Goal: Task Accomplishment & Management: Complete application form

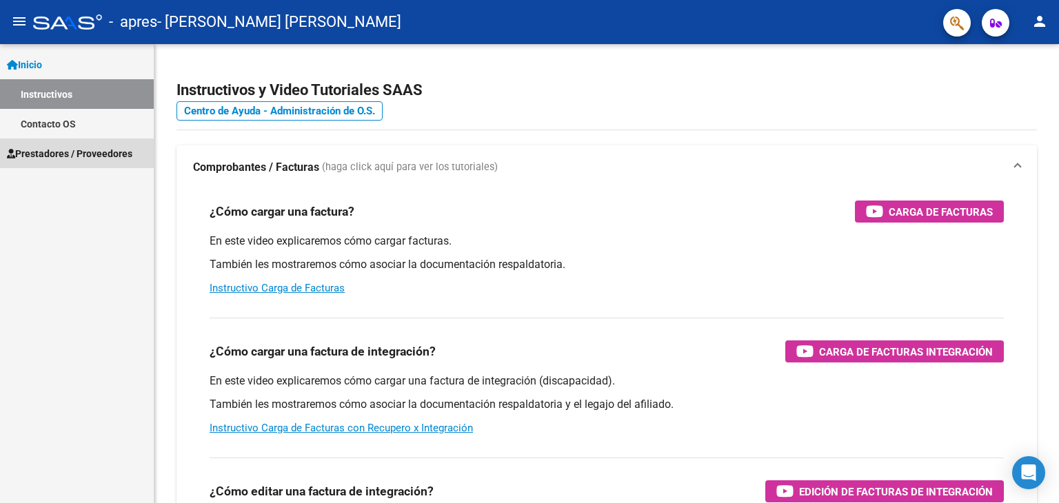
click at [102, 152] on span "Prestadores / Proveedores" at bounding box center [70, 153] width 126 height 15
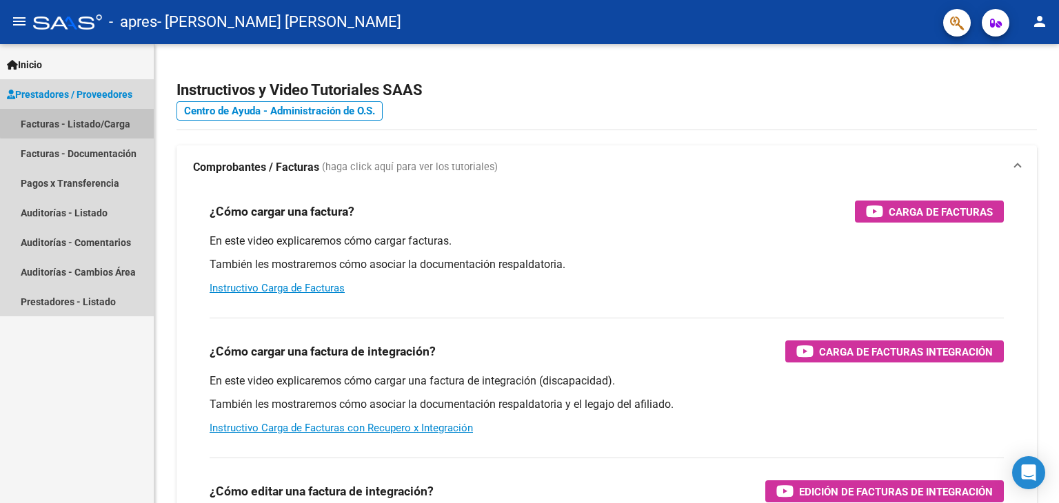
click at [97, 121] on link "Facturas - Listado/Carga" at bounding box center [77, 124] width 154 height 30
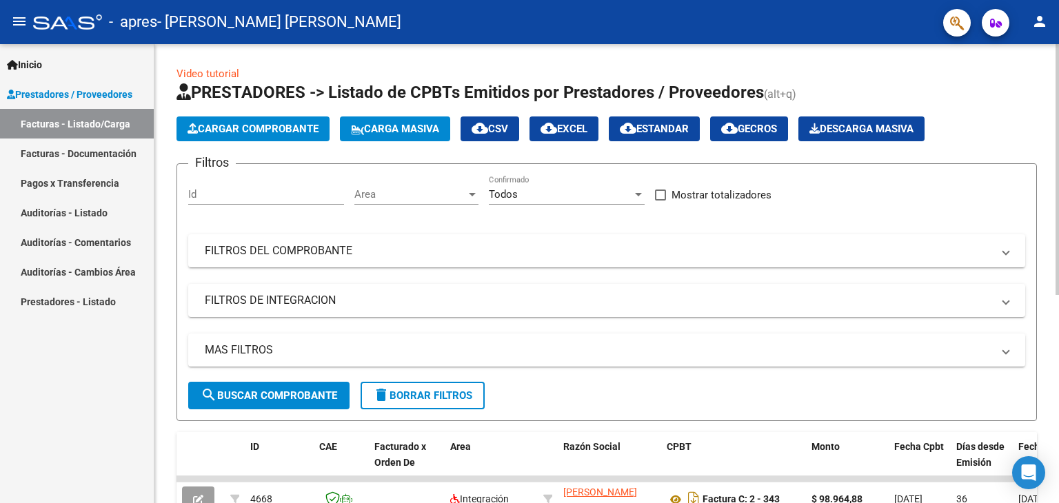
click at [257, 125] on span "Cargar Comprobante" at bounding box center [253, 129] width 131 height 12
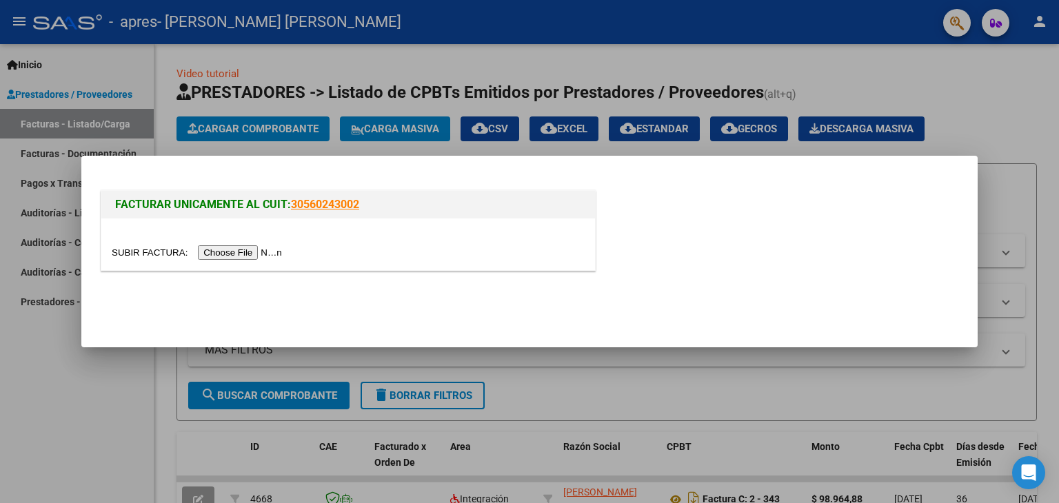
click at [272, 253] on input "file" at bounding box center [199, 253] width 174 height 14
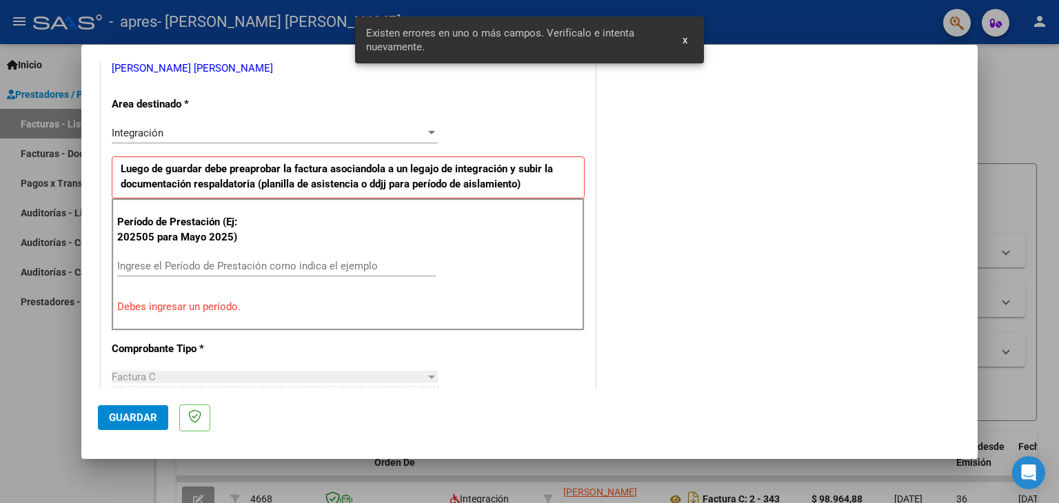
scroll to position [315, 0]
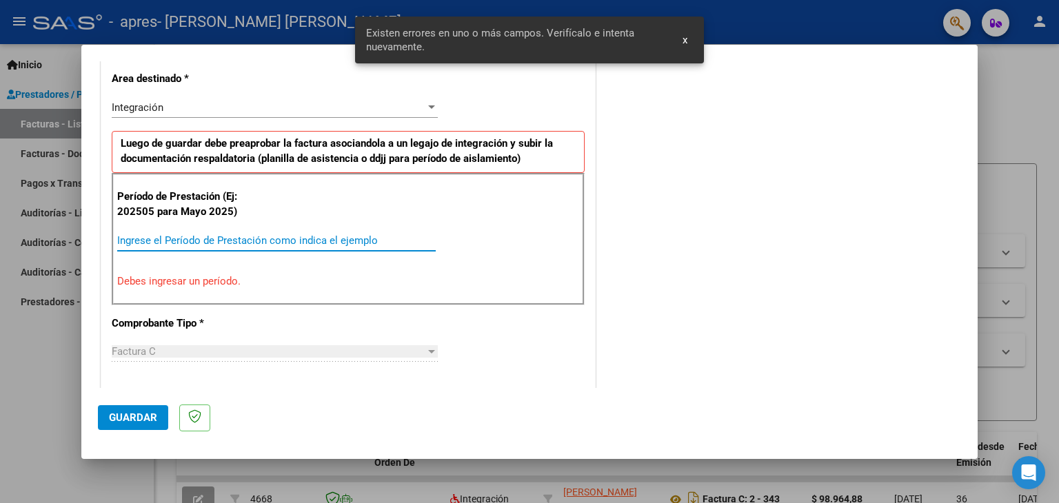
click at [223, 235] on input "Ingrese el Período de Prestación como indica el ejemplo" at bounding box center [276, 240] width 319 height 12
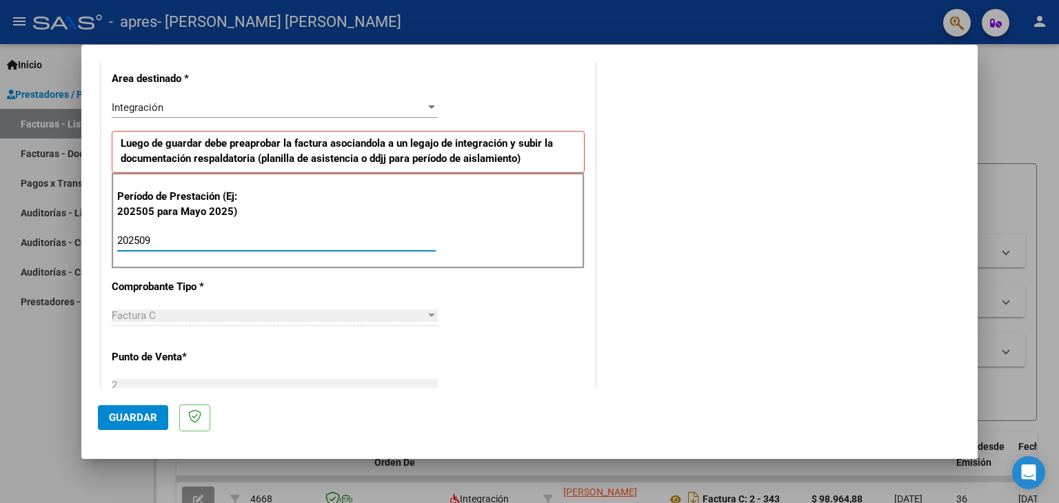
type input "202509"
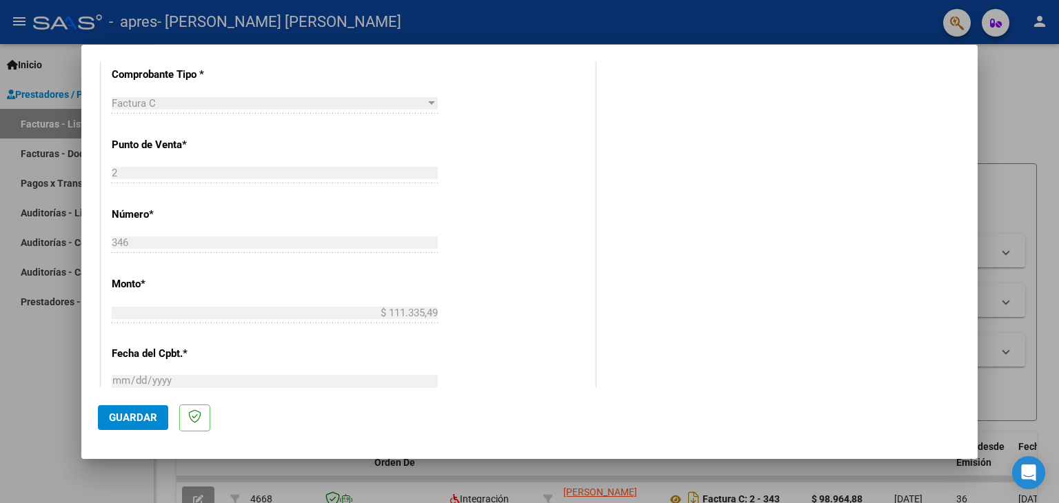
scroll to position [523, 0]
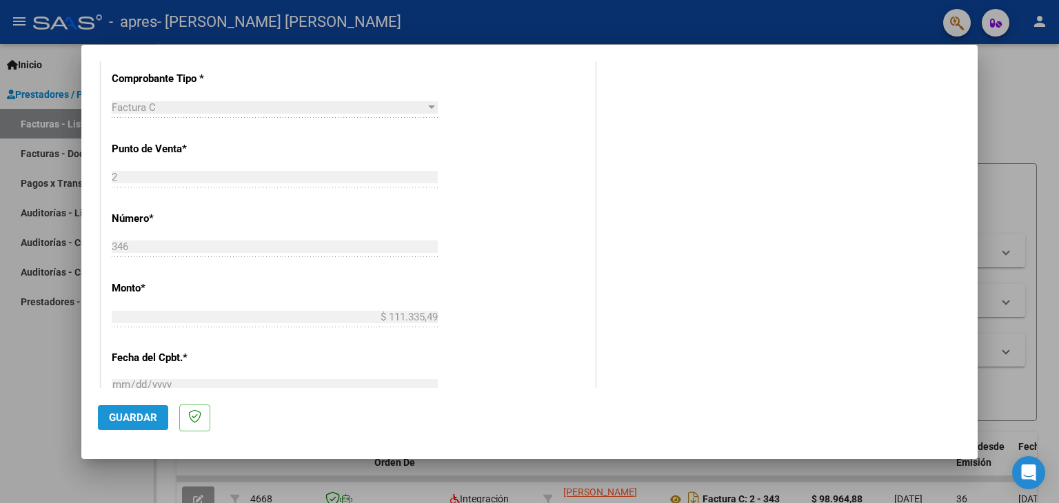
click at [143, 410] on button "Guardar" at bounding box center [133, 418] width 70 height 25
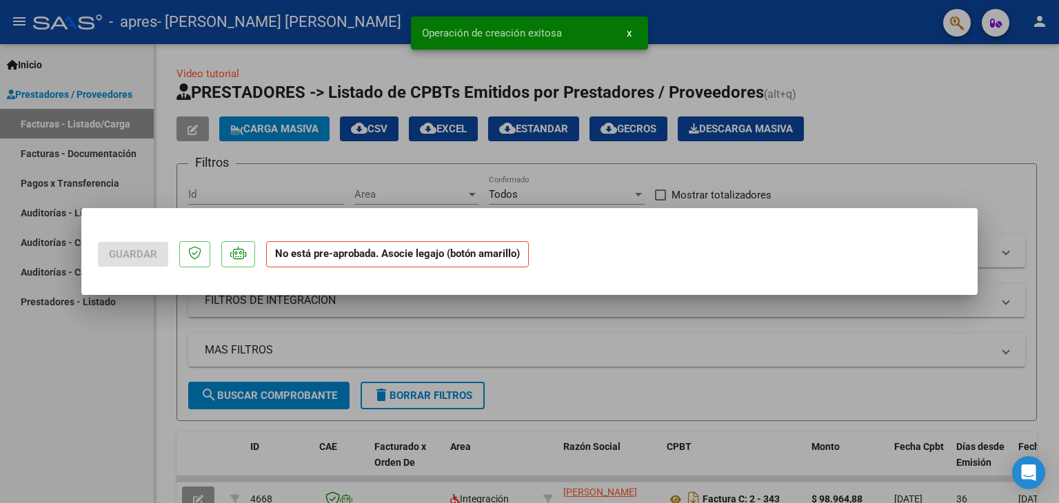
scroll to position [0, 0]
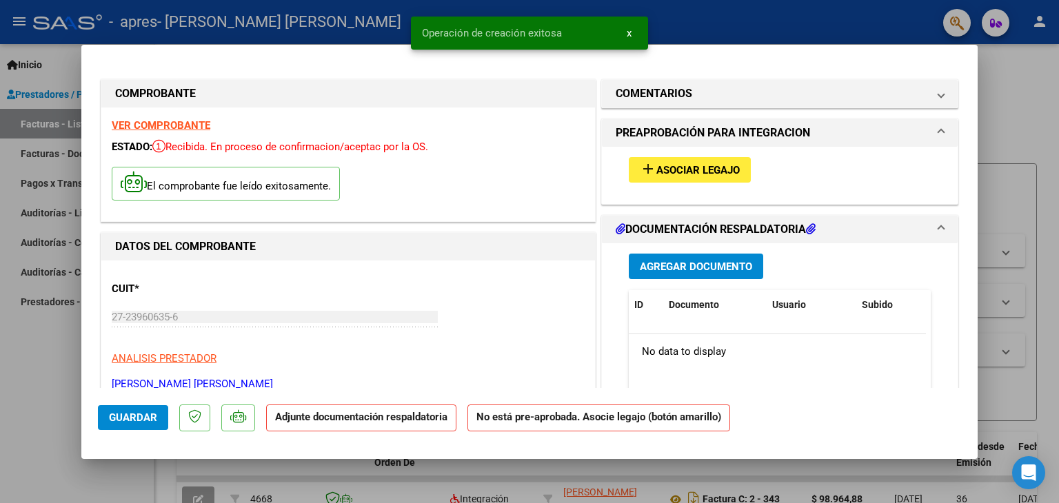
click at [720, 168] on span "Asociar Legajo" at bounding box center [698, 170] width 83 height 12
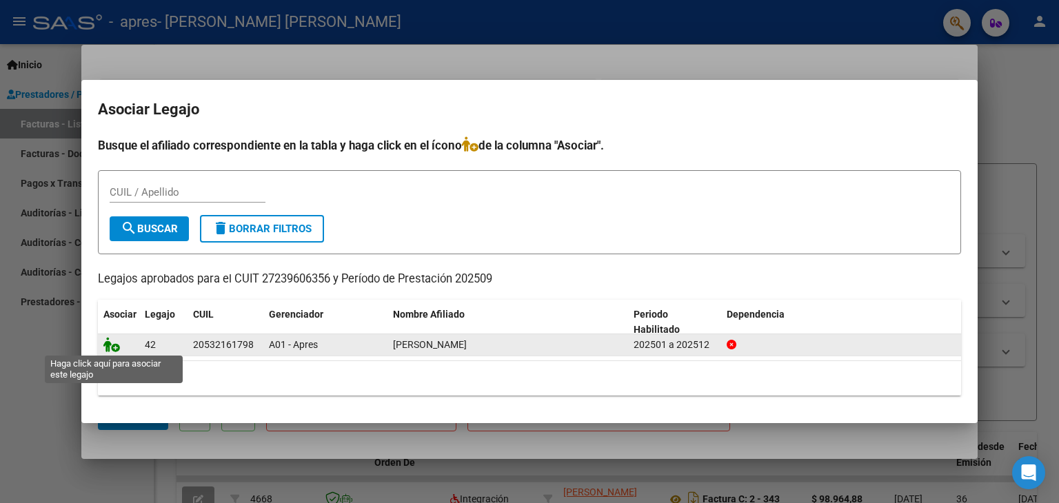
click at [109, 351] on icon at bounding box center [111, 344] width 17 height 15
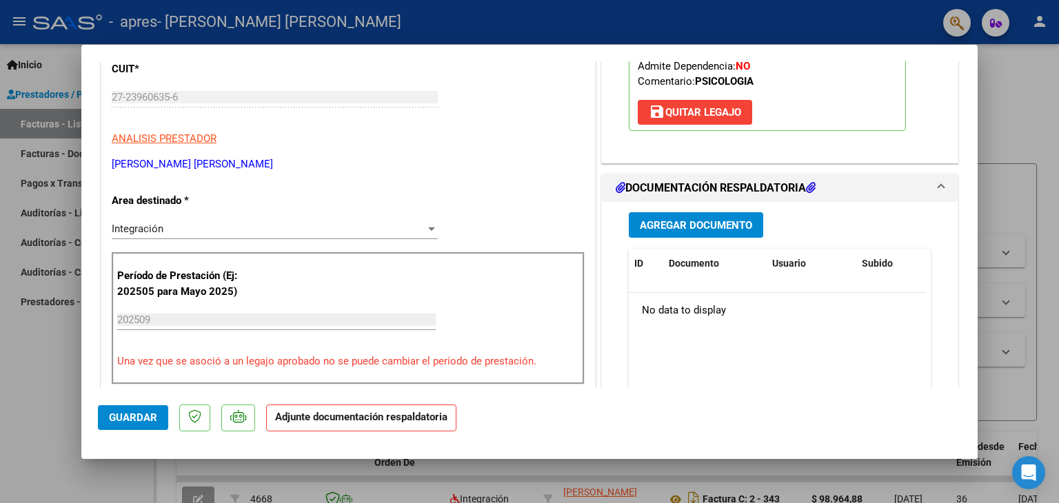
scroll to position [263, 0]
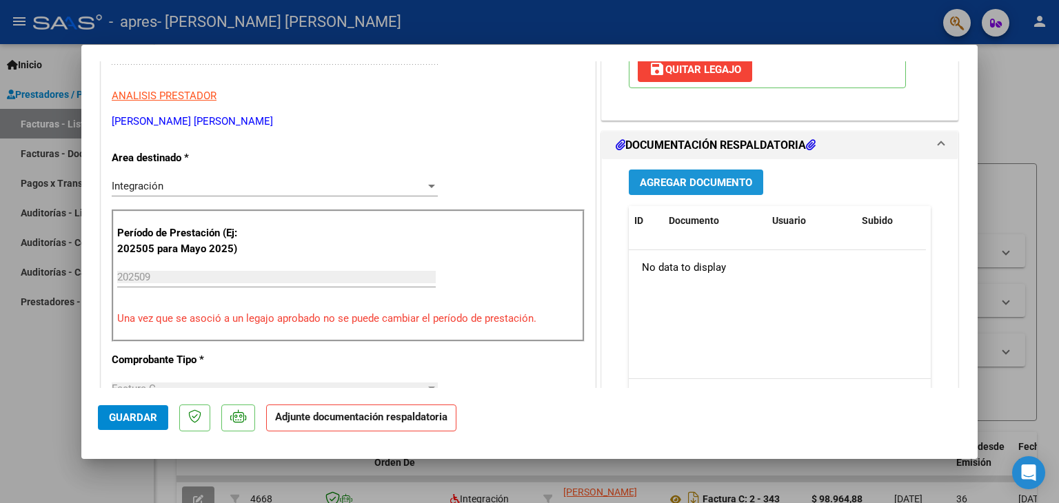
click at [702, 178] on span "Agregar Documento" at bounding box center [696, 183] width 112 height 12
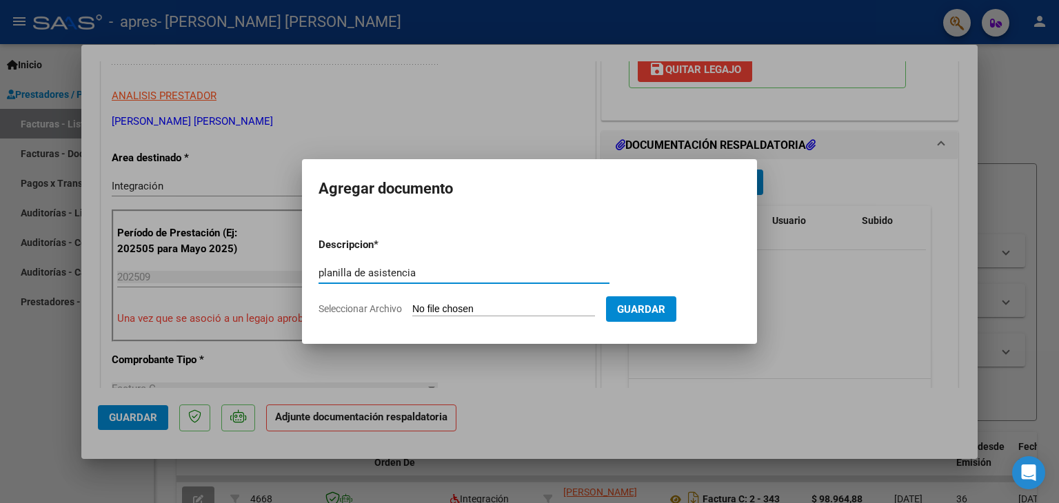
type input "planilla de asistencia"
click at [662, 303] on span "Guardar" at bounding box center [641, 309] width 48 height 12
click at [517, 307] on input "Seleccionar Archivo" at bounding box center [503, 309] width 183 height 13
type input "C:\fakepath\[PERSON_NAME] asistencia septiembre .pdf"
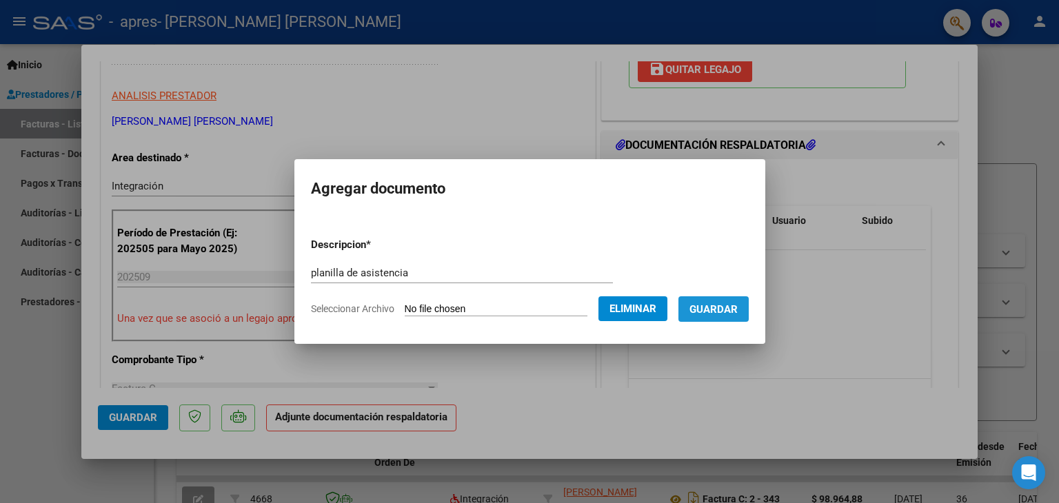
click at [733, 306] on span "Guardar" at bounding box center [714, 309] width 48 height 12
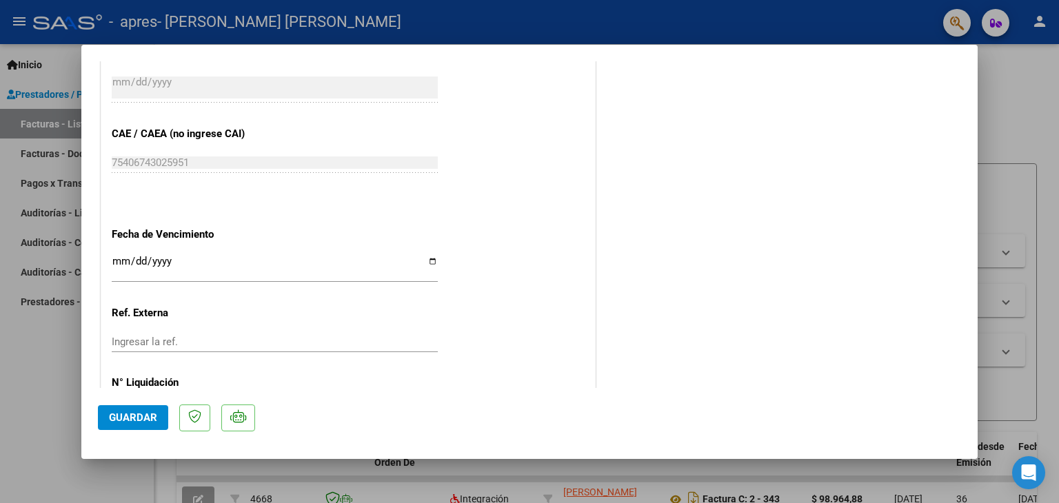
scroll to position [905, 0]
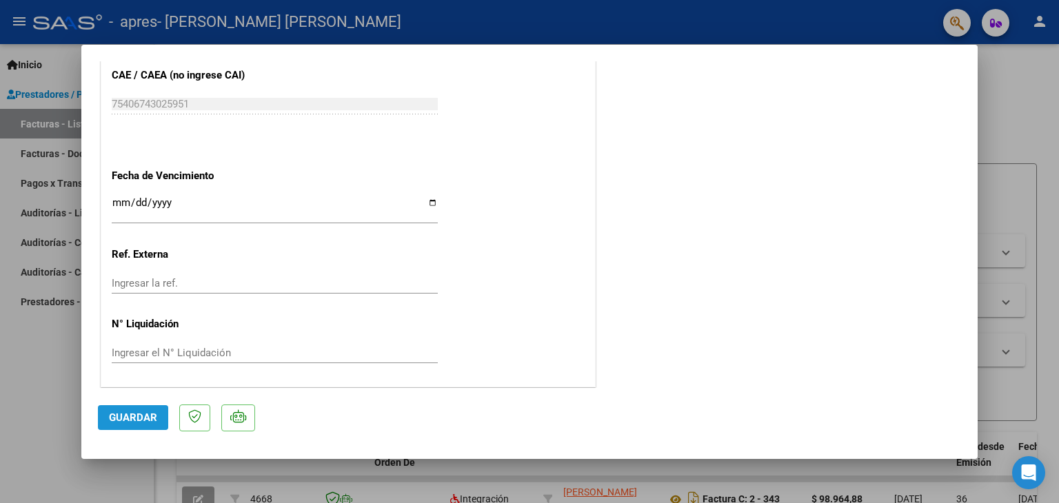
click at [130, 422] on span "Guardar" at bounding box center [133, 418] width 48 height 12
click at [1037, 24] on div at bounding box center [529, 251] width 1059 height 503
type input "$ 0,00"
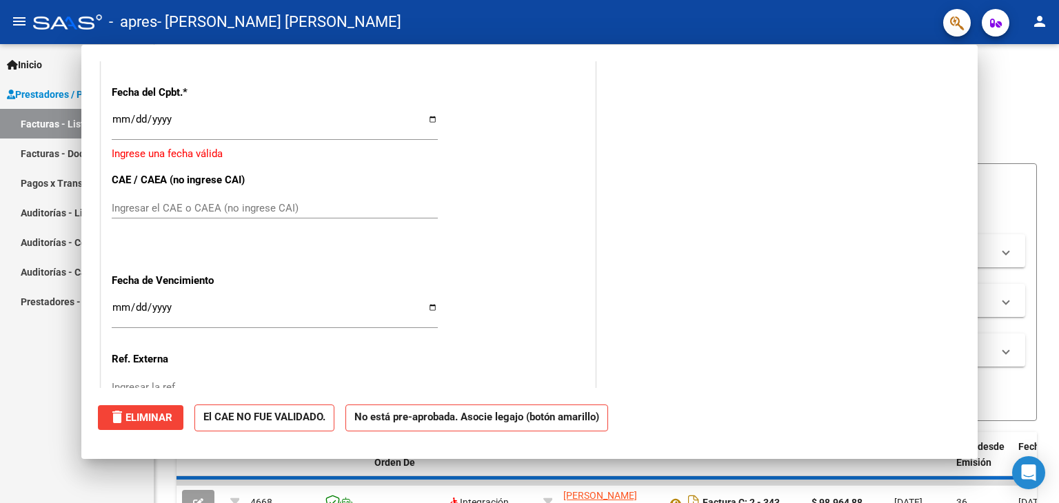
scroll to position [1010, 0]
